Goal: Go to known website: Access a specific website the user already knows

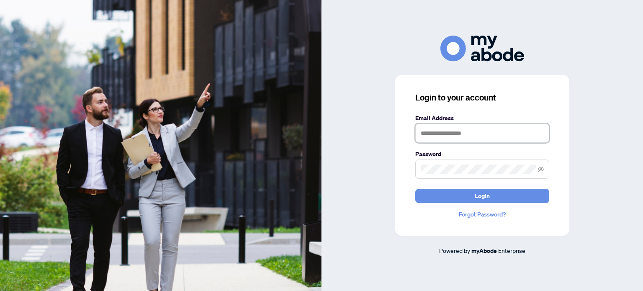
click at [486, 141] on input "text" at bounding box center [482, 132] width 134 height 19
type input "**********"
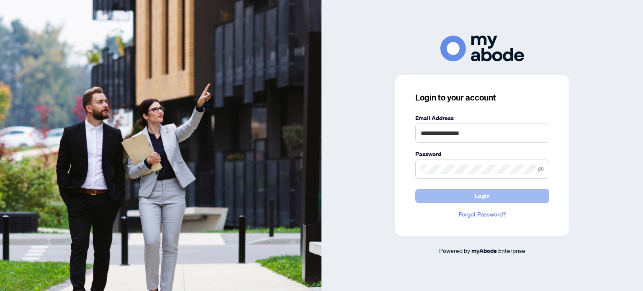
click at [486, 195] on span "Login" at bounding box center [481, 195] width 15 height 13
